Goal: Information Seeking & Learning: Learn about a topic

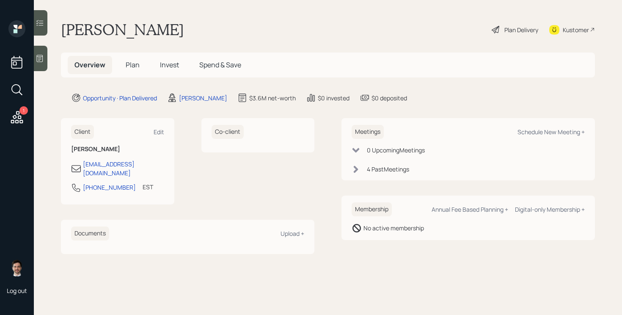
click at [126, 66] on span "Plan" at bounding box center [133, 64] width 14 height 9
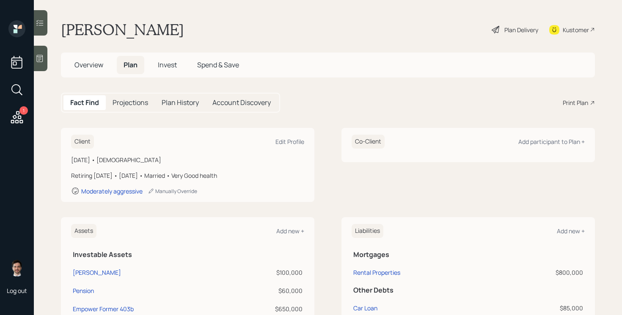
click at [515, 31] on div "Plan Delivery" at bounding box center [521, 29] width 34 height 9
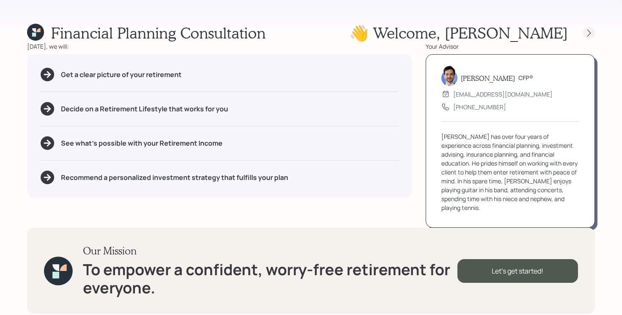
click at [586, 33] on icon at bounding box center [589, 33] width 8 height 8
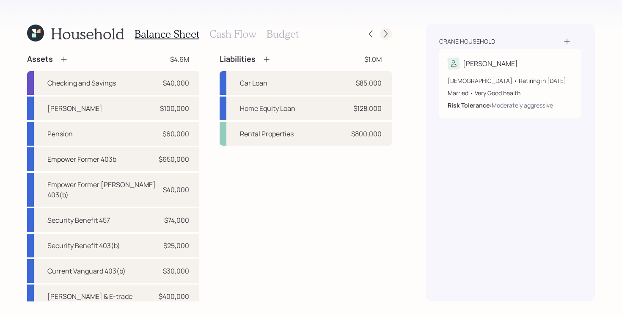
click at [389, 33] on icon at bounding box center [386, 34] width 8 height 8
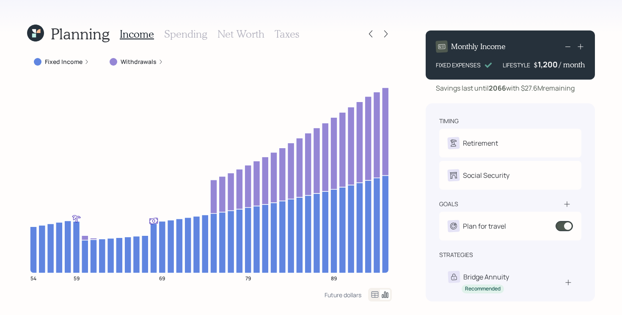
click at [389, 33] on icon at bounding box center [386, 34] width 8 height 8
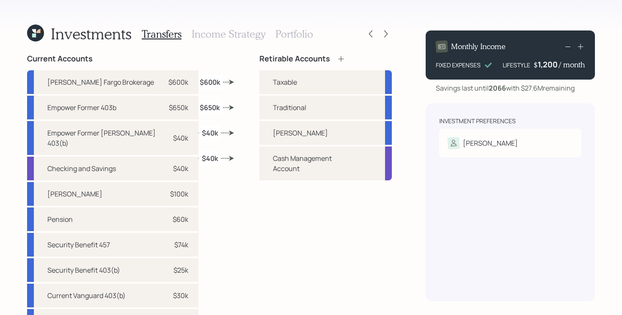
click at [389, 33] on icon at bounding box center [386, 34] width 8 height 8
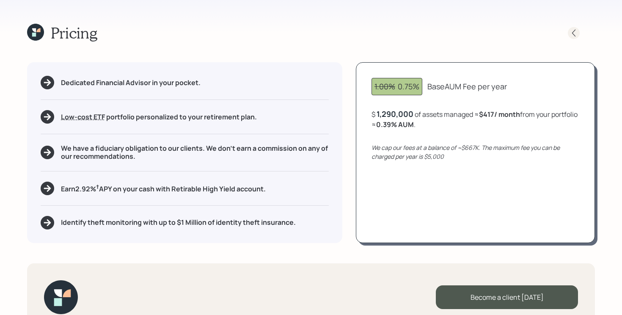
click at [571, 30] on icon at bounding box center [573, 33] width 8 height 8
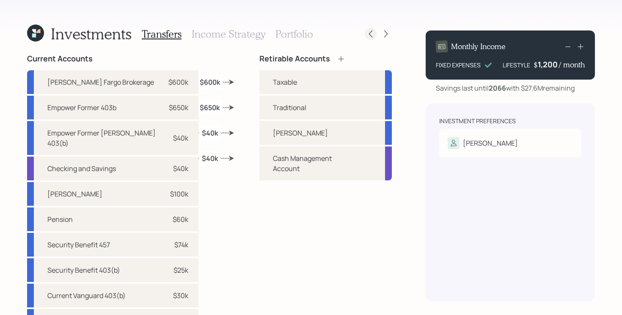
click at [371, 36] on icon at bounding box center [370, 34] width 8 height 8
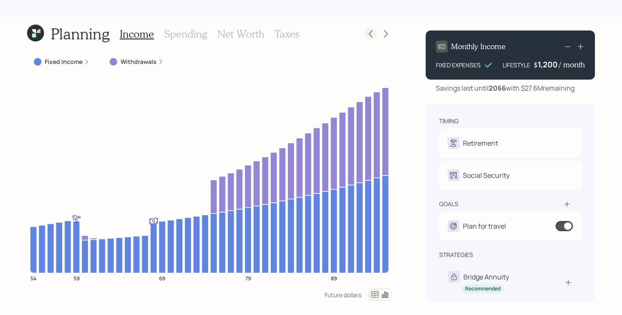
click at [371, 29] on div at bounding box center [371, 34] width 12 height 12
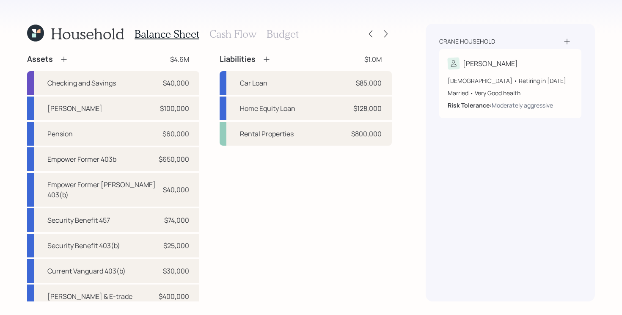
click at [42, 30] on icon at bounding box center [35, 33] width 17 height 17
